Goal: Task Accomplishment & Management: Use online tool/utility

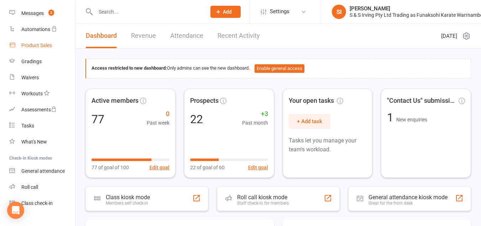
scroll to position [117, 0]
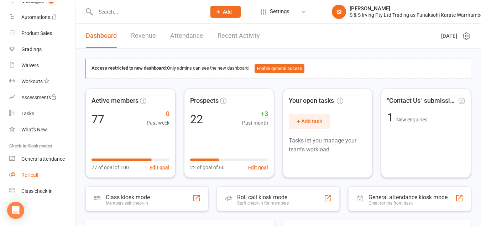
click at [30, 178] on link "Roll call" at bounding box center [42, 175] width 66 height 16
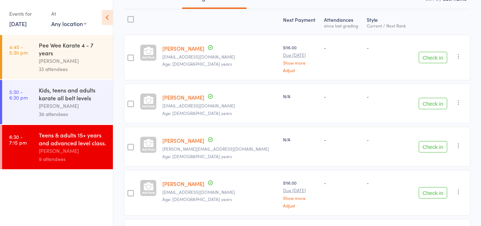
scroll to position [84, 0]
click at [71, 54] on div "Pee Wee Karate 4 - 7 years" at bounding box center [73, 49] width 68 height 16
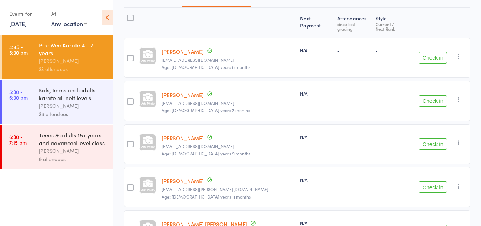
scroll to position [83, 0]
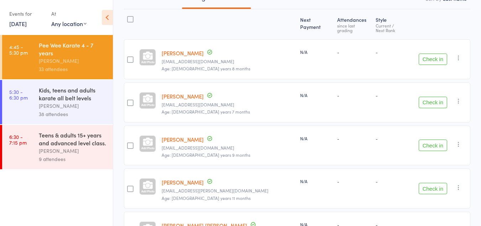
click at [437, 54] on button "Check in" at bounding box center [433, 58] width 29 height 11
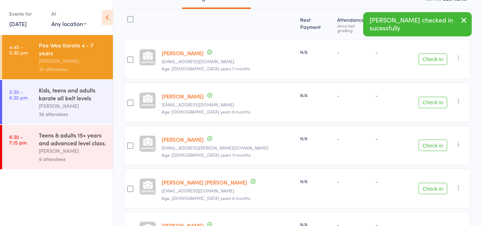
click at [430, 99] on button "Check in" at bounding box center [433, 102] width 29 height 11
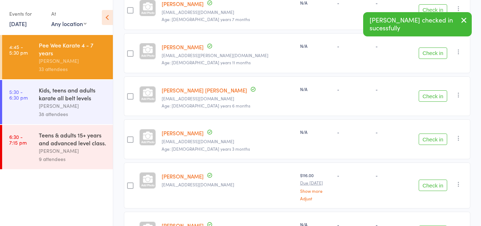
scroll to position [135, 0]
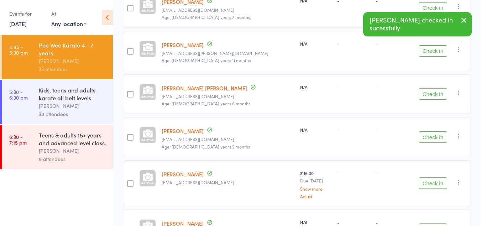
click at [430, 88] on button "Check in" at bounding box center [433, 93] width 29 height 11
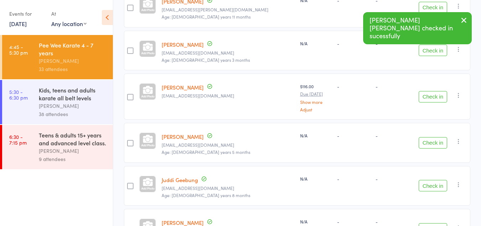
scroll to position [179, 0]
click at [431, 93] on button "Check in" at bounding box center [433, 95] width 29 height 11
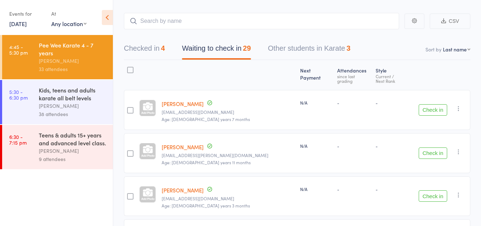
scroll to position [33, 0]
click at [459, 104] on icon "button" at bounding box center [458, 107] width 7 height 7
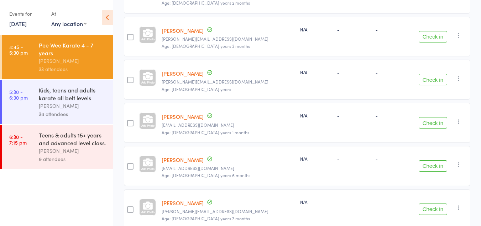
scroll to position [374, 0]
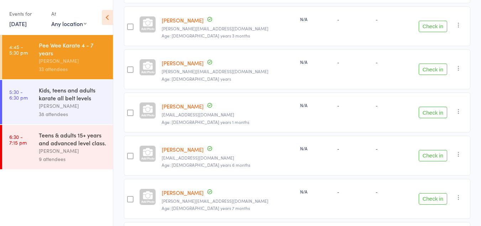
click at [432, 67] on button "Check in" at bounding box center [433, 68] width 29 height 11
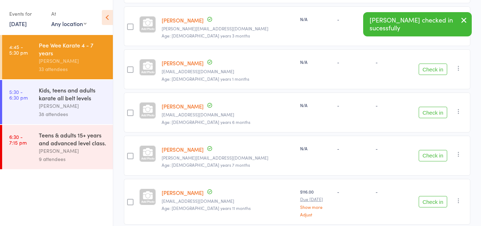
click at [430, 109] on button "Check in" at bounding box center [433, 112] width 29 height 11
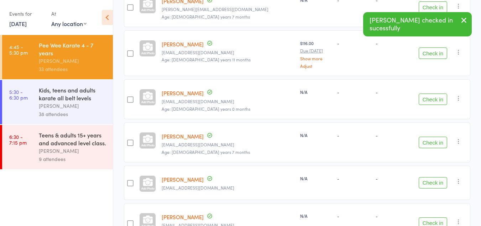
scroll to position [480, 0]
click at [440, 93] on button "Check in" at bounding box center [433, 98] width 29 height 11
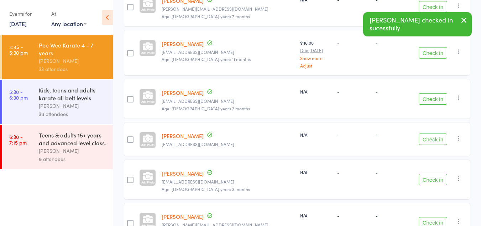
click at [432, 136] on button "Check in" at bounding box center [433, 138] width 29 height 11
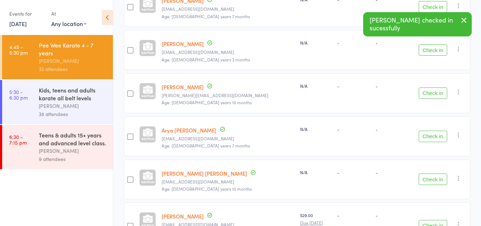
scroll to position [574, 0]
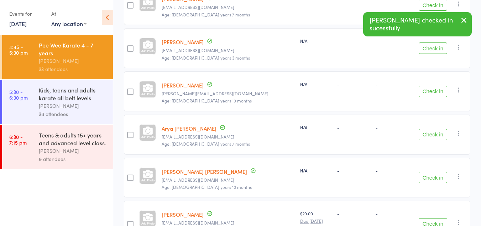
click at [434, 129] on button "Check in" at bounding box center [433, 134] width 29 height 11
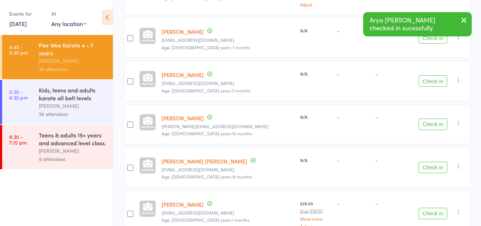
scroll to position [540, 0]
click at [435, 119] on button "Check in" at bounding box center [433, 124] width 29 height 11
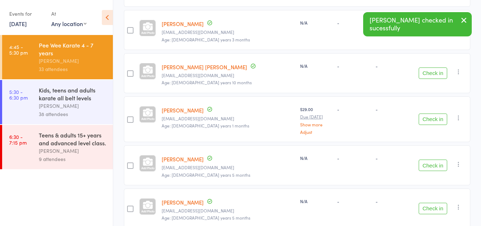
scroll to position [592, 0]
click at [435, 117] on button "Check in" at bounding box center [433, 118] width 29 height 11
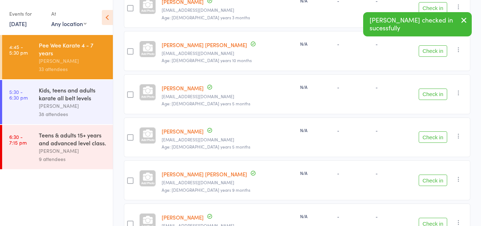
scroll to position [614, 0]
click at [435, 132] on button "Check in" at bounding box center [433, 136] width 29 height 11
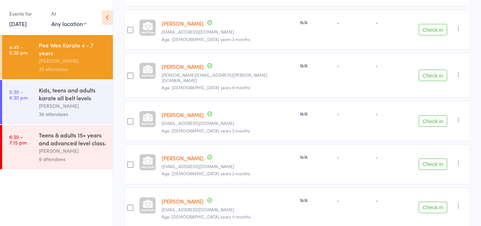
scroll to position [765, 0]
click at [431, 158] on button "Check in" at bounding box center [433, 163] width 29 height 11
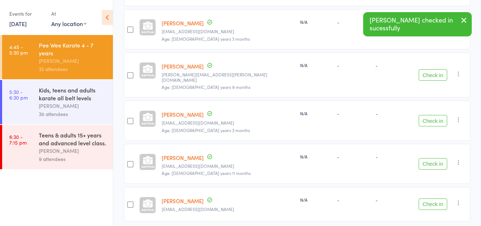
scroll to position [782, 0]
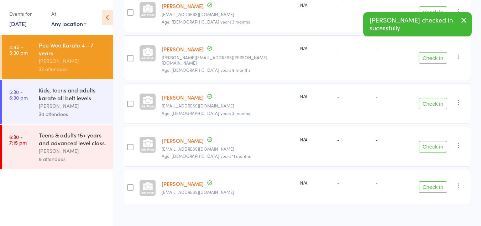
click at [64, 92] on div "Kids, teens and adults karate all belt levels" at bounding box center [73, 94] width 68 height 16
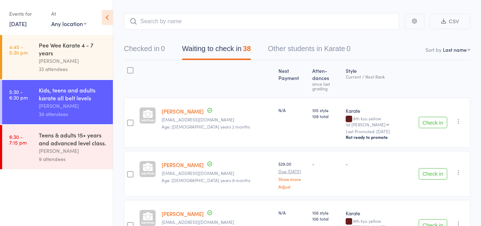
scroll to position [33, 0]
click at [431, 116] on button "Check in" at bounding box center [433, 121] width 29 height 11
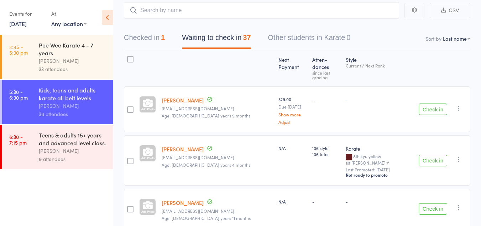
scroll to position [44, 0]
click at [434, 154] on button "Check in" at bounding box center [433, 159] width 29 height 11
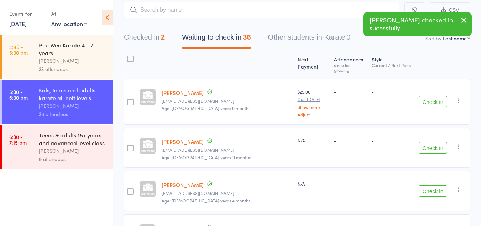
click at [436, 142] on button "Check in" at bounding box center [433, 147] width 29 height 11
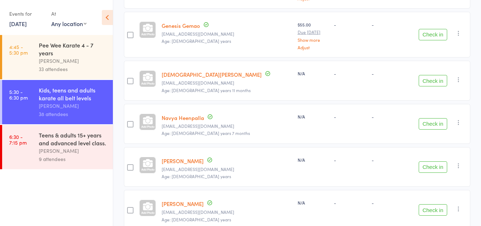
scroll to position [351, 0]
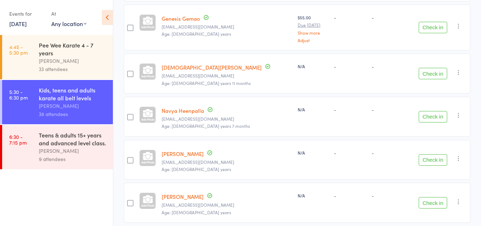
click at [431, 115] on button "Check in" at bounding box center [433, 116] width 29 height 11
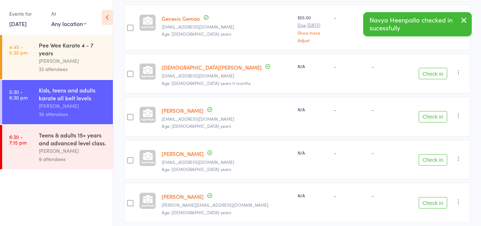
click at [431, 111] on button "Check in" at bounding box center [433, 116] width 29 height 11
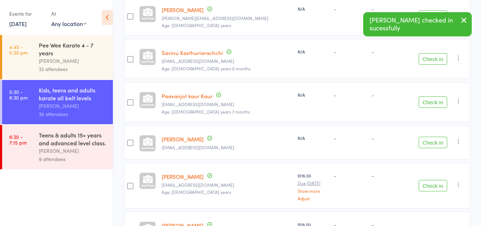
scroll to position [496, 0]
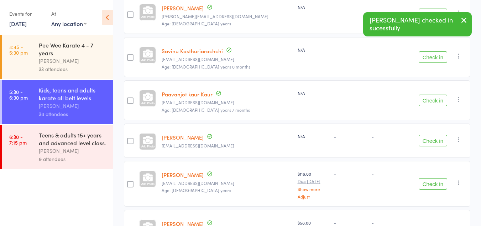
click at [435, 95] on button "Check in" at bounding box center [433, 99] width 29 height 11
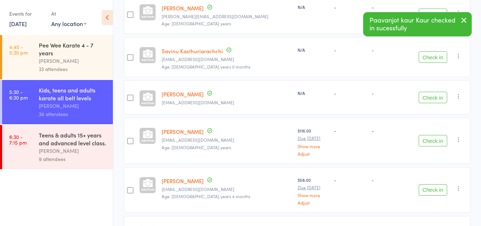
click at [437, 94] on button "Check in" at bounding box center [433, 97] width 29 height 11
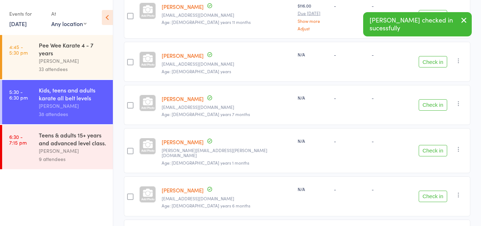
scroll to position [730, 0]
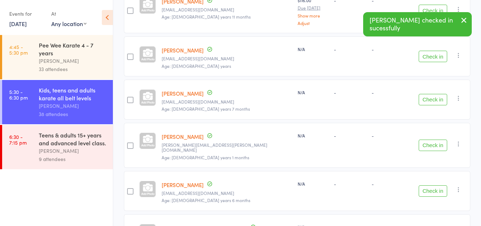
click at [435, 94] on button "Check in" at bounding box center [433, 99] width 29 height 11
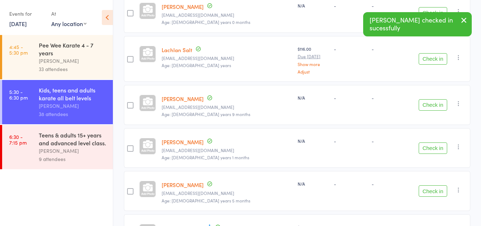
scroll to position [960, 0]
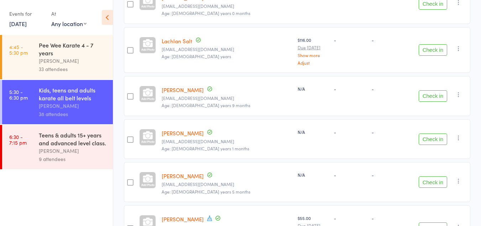
click at [438, 90] on button "Check in" at bounding box center [433, 95] width 29 height 11
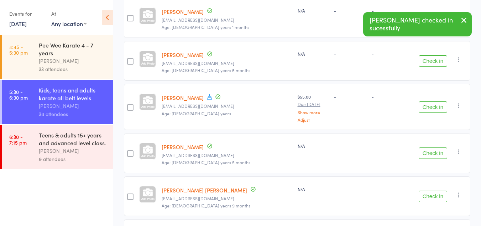
scroll to position [1038, 0]
click at [431, 101] on button "Check in" at bounding box center [433, 106] width 29 height 11
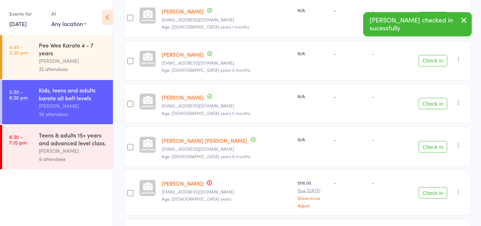
click at [429, 141] on button "Check in" at bounding box center [433, 146] width 29 height 11
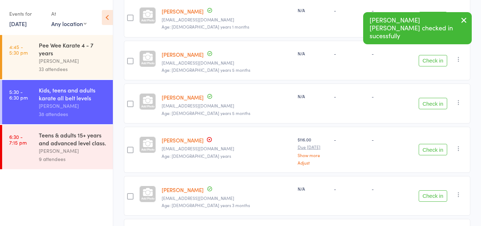
click at [439, 98] on button "Check in" at bounding box center [433, 103] width 29 height 11
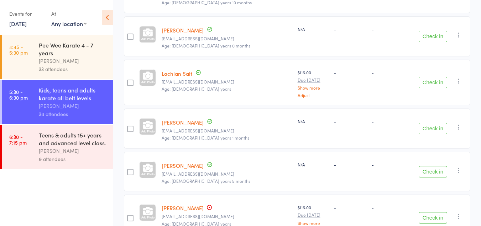
scroll to position [927, 0]
click at [107, 18] on icon at bounding box center [107, 17] width 11 height 15
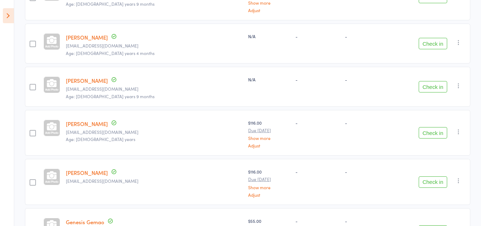
scroll to position [0, 0]
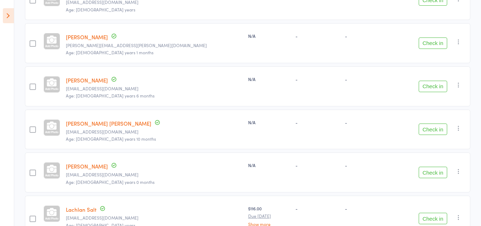
scroll to position [0, 0]
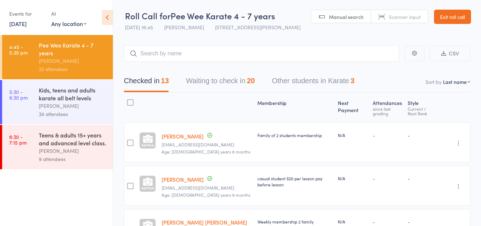
click at [27, 23] on link "[DATE]" at bounding box center [17, 24] width 17 height 8
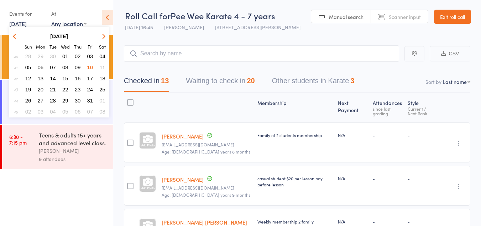
click at [81, 64] on span "09" at bounding box center [78, 67] width 6 height 6
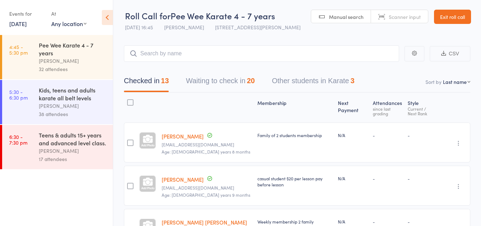
click at [79, 53] on div "Pee Wee Karate 4 - 7 years" at bounding box center [73, 49] width 68 height 16
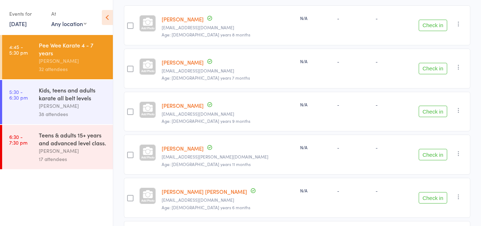
scroll to position [104, 0]
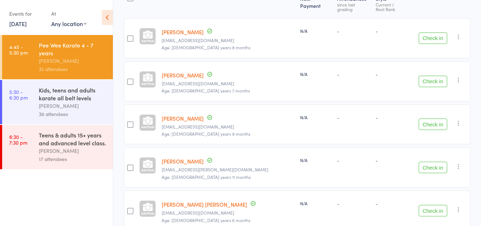
click at [430, 32] on button "Check in" at bounding box center [433, 37] width 29 height 11
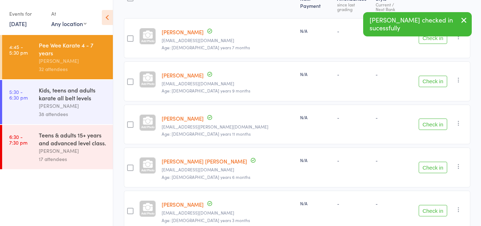
click at [431, 78] on button "Check in" at bounding box center [433, 81] width 29 height 11
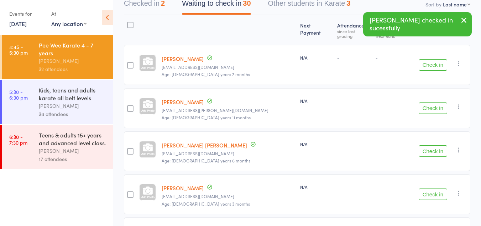
scroll to position [77, 0]
click at [431, 103] on button "Check in" at bounding box center [433, 108] width 29 height 11
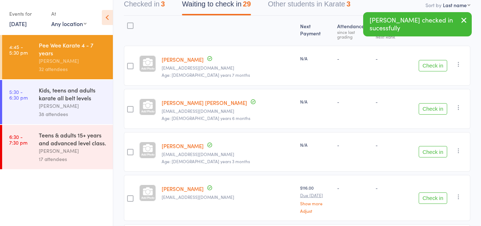
click at [431, 103] on button "Check in" at bounding box center [433, 108] width 29 height 11
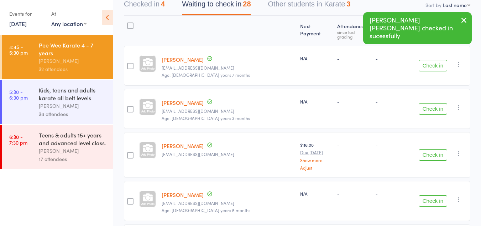
click at [431, 103] on button "Check in" at bounding box center [433, 108] width 29 height 11
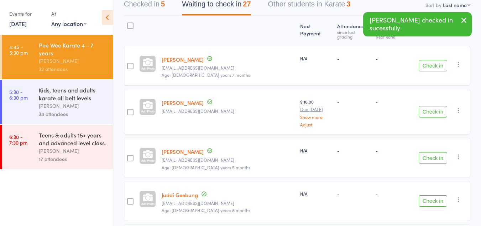
click at [431, 106] on button "Check in" at bounding box center [433, 111] width 29 height 11
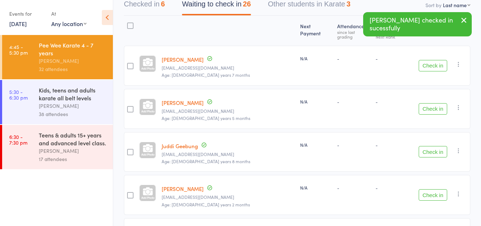
click at [431, 103] on button "Check in" at bounding box center [433, 108] width 29 height 11
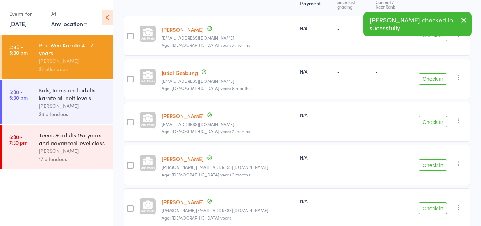
scroll to position [111, 0]
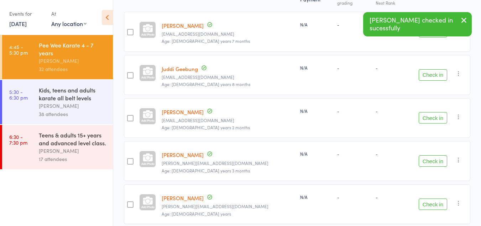
click at [433, 157] on button "Check in" at bounding box center [433, 160] width 29 height 11
click at [433, 159] on button "Check in" at bounding box center [433, 160] width 29 height 11
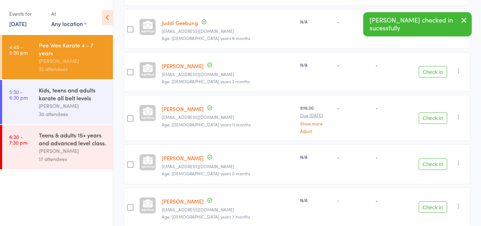
scroll to position [157, 0]
click at [432, 158] on button "Check in" at bounding box center [433, 163] width 29 height 11
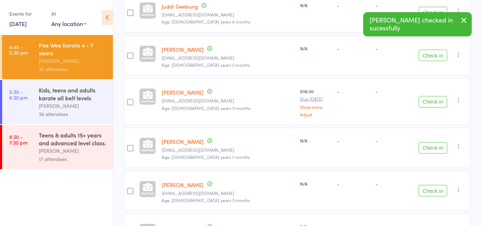
scroll to position [174, 0]
click at [433, 144] on button "Check in" at bounding box center [433, 146] width 29 height 11
click at [432, 185] on button "Check in" at bounding box center [433, 189] width 29 height 11
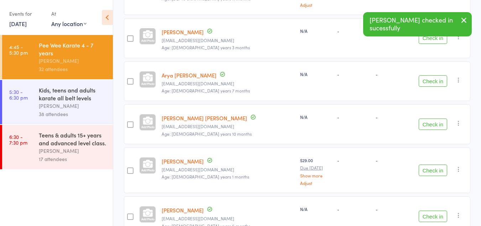
scroll to position [283, 0]
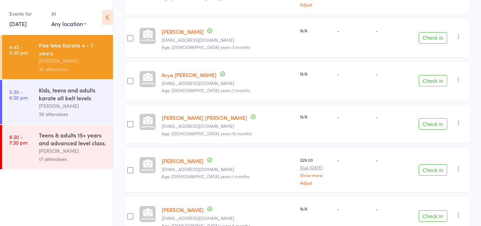
click at [430, 167] on button "Check in" at bounding box center [433, 169] width 29 height 11
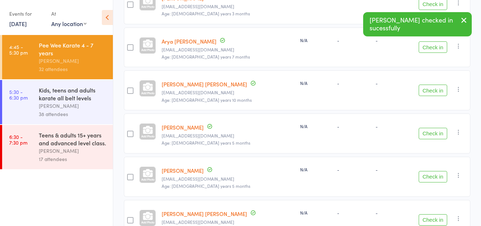
scroll to position [317, 0]
click at [430, 170] on button "Check in" at bounding box center [433, 175] width 29 height 11
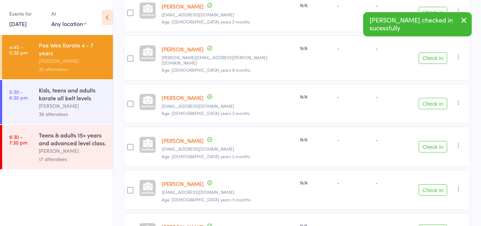
scroll to position [524, 0]
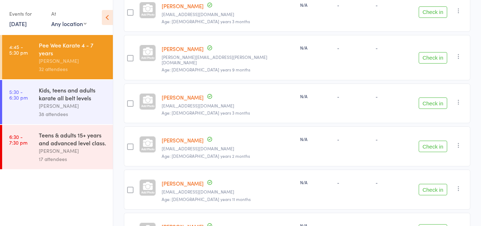
click at [434, 140] on button "Check in" at bounding box center [433, 145] width 29 height 11
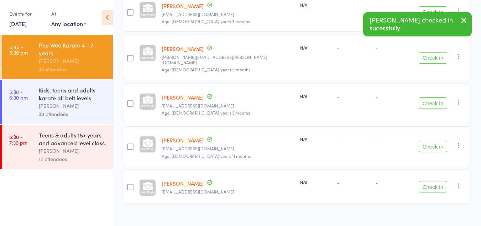
click at [434, 140] on button "Check in" at bounding box center [433, 145] width 29 height 11
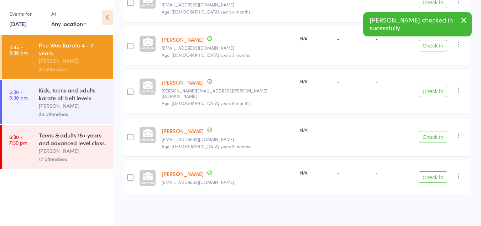
scroll to position [481, 0]
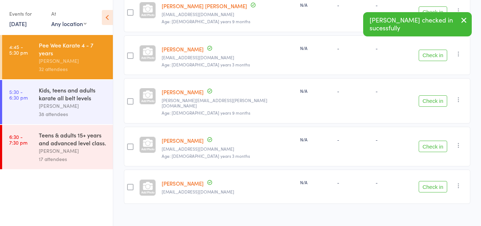
click at [89, 111] on div "38 attendees" at bounding box center [73, 114] width 68 height 8
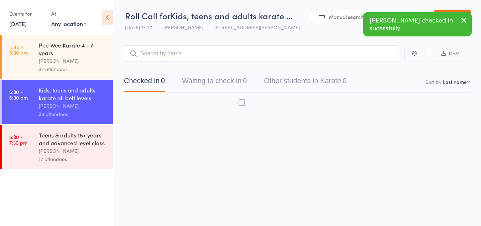
scroll to position [0, 0]
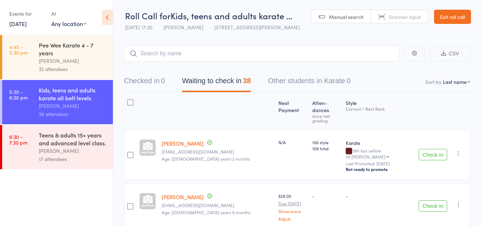
click at [428, 149] on button "Check in" at bounding box center [433, 154] width 29 height 11
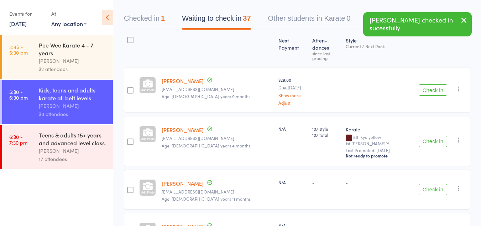
scroll to position [63, 0]
click at [437, 135] on button "Check in" at bounding box center [433, 140] width 29 height 11
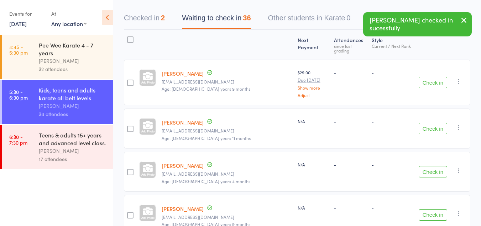
click at [437, 128] on button "Check in" at bounding box center [433, 128] width 29 height 11
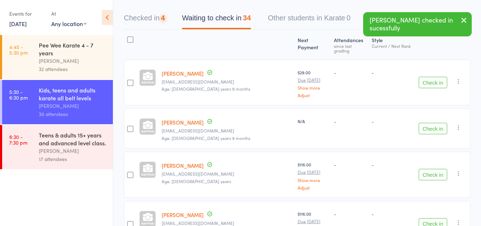
click at [437, 128] on button "Check in" at bounding box center [433, 128] width 29 height 11
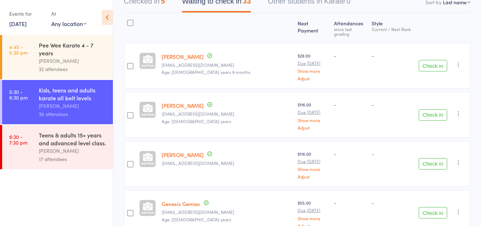
scroll to position [81, 0]
click at [434, 161] on button "Check in" at bounding box center [433, 162] width 29 height 11
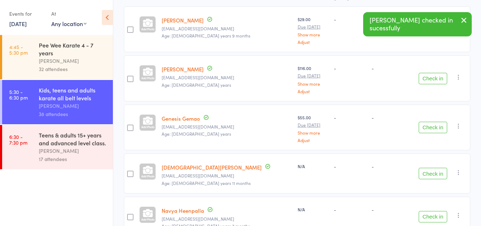
scroll to position [117, 0]
click at [434, 169] on button "Check in" at bounding box center [433, 172] width 29 height 11
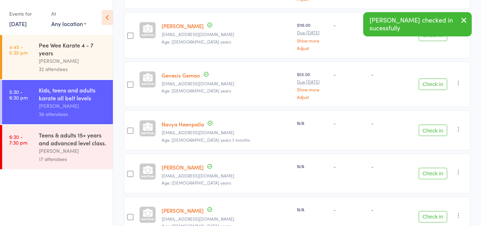
scroll to position [161, 0]
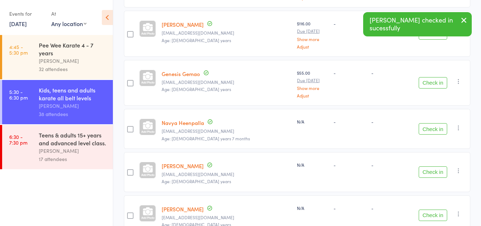
click at [431, 128] on button "Check in" at bounding box center [433, 128] width 29 height 11
click at [433, 167] on button "Check in" at bounding box center [433, 171] width 29 height 11
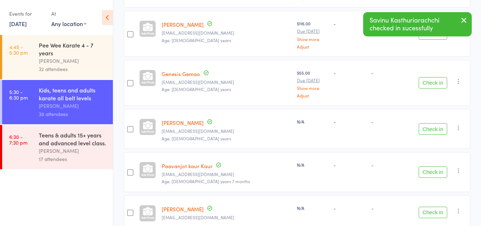
click at [433, 167] on button "Check in" at bounding box center [433, 171] width 29 height 11
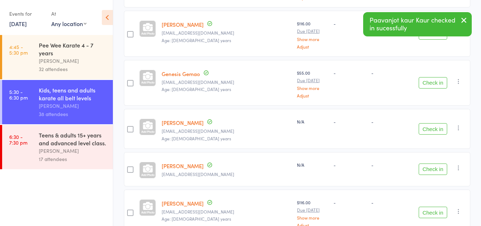
click at [433, 167] on button "Check in" at bounding box center [433, 168] width 29 height 11
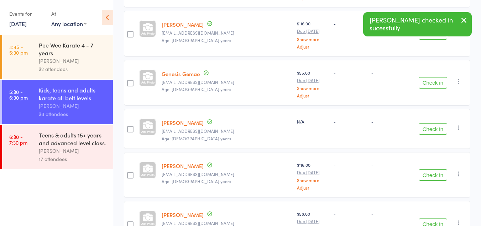
click at [433, 169] on button "Check in" at bounding box center [433, 174] width 29 height 11
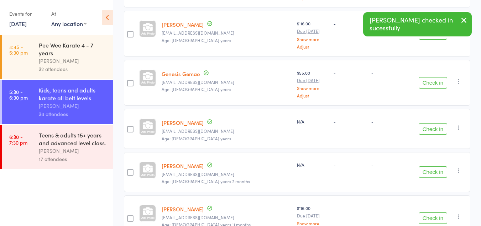
click at [433, 167] on button "Check in" at bounding box center [433, 171] width 29 height 11
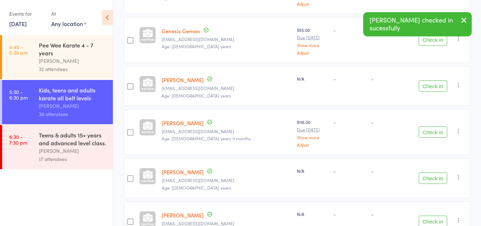
scroll to position [204, 0]
click at [434, 173] on button "Check in" at bounding box center [433, 176] width 29 height 11
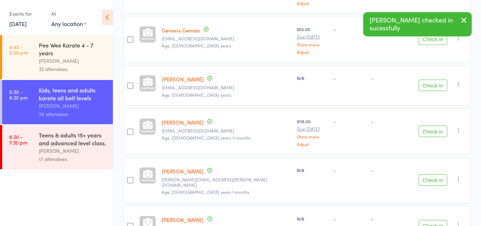
click at [434, 174] on button "Check in" at bounding box center [433, 179] width 29 height 11
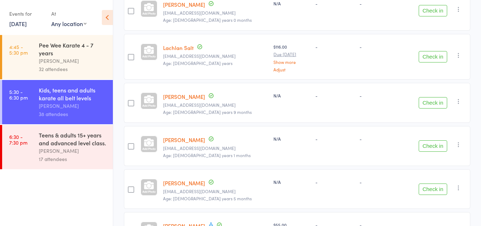
scroll to position [452, 0]
click at [435, 101] on button "Check in" at bounding box center [433, 102] width 29 height 11
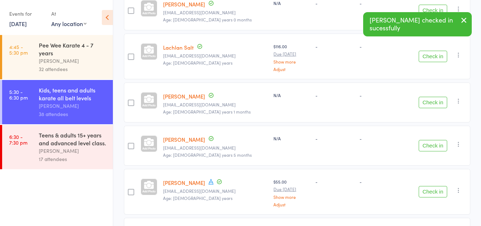
click at [435, 101] on button "Check in" at bounding box center [433, 102] width 29 height 11
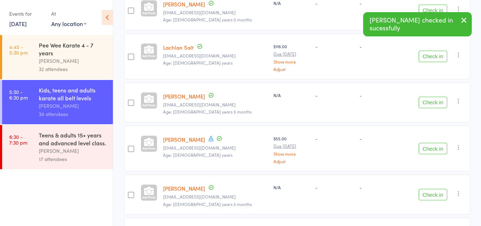
click at [435, 101] on button "Check in" at bounding box center [433, 102] width 29 height 11
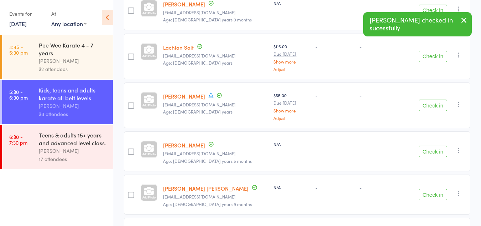
click at [435, 101] on button "Check in" at bounding box center [433, 104] width 29 height 11
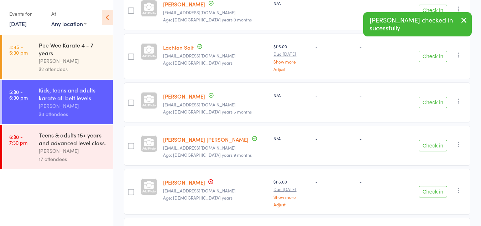
click at [435, 101] on button "Check in" at bounding box center [433, 102] width 29 height 11
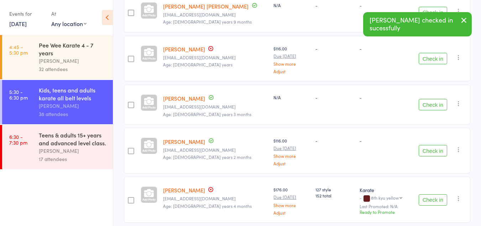
scroll to position [543, 0]
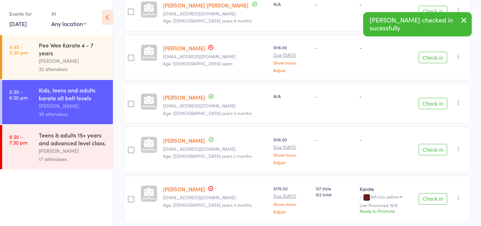
click at [436, 148] on button "Check in" at bounding box center [433, 149] width 29 height 11
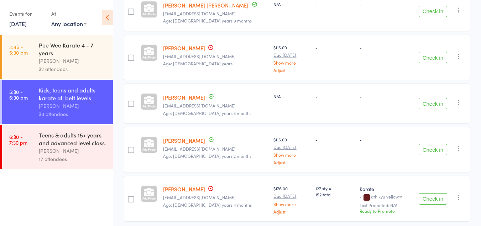
scroll to position [522, 0]
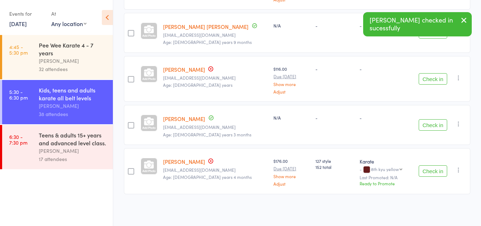
click at [437, 172] on button "Check in" at bounding box center [433, 170] width 29 height 11
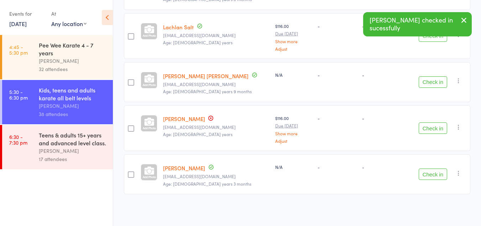
scroll to position [473, 0]
click at [82, 132] on div "Teens & adults 15+ years and advanced level class." at bounding box center [73, 139] width 68 height 16
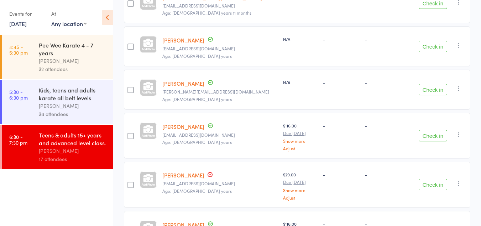
scroll to position [277, 0]
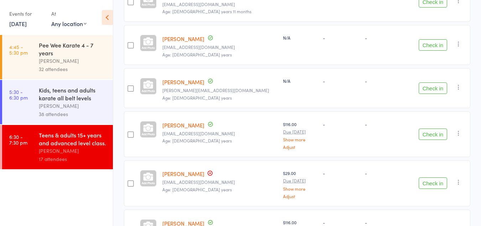
click at [430, 92] on button "Check in" at bounding box center [433, 87] width 29 height 11
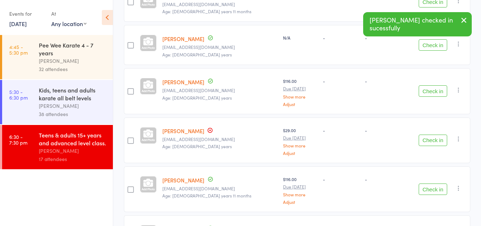
click at [434, 93] on button "Check in" at bounding box center [433, 90] width 29 height 11
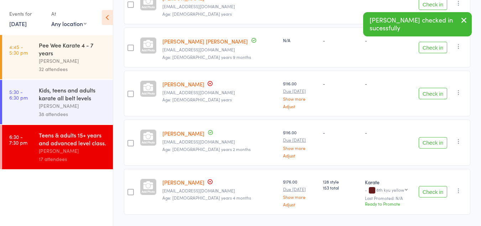
scroll to position [620, 0]
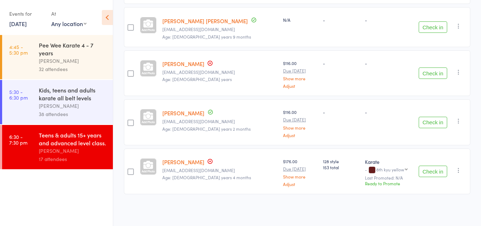
click at [432, 170] on button "Check in" at bounding box center [433, 170] width 29 height 11
